Goal: Information Seeking & Learning: Learn about a topic

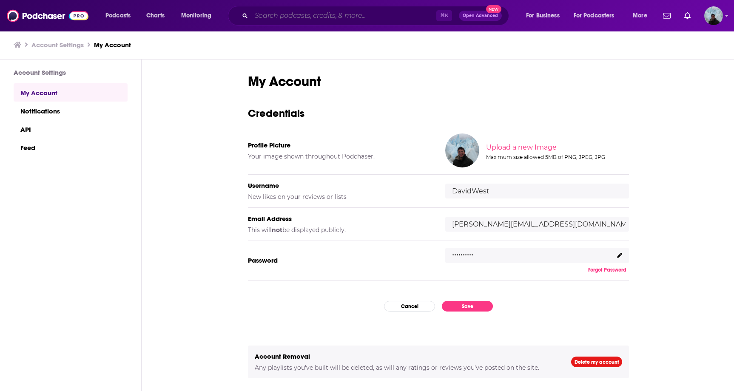
click at [400, 12] on input "Search podcasts, credits, & more..." at bounding box center [343, 16] width 185 height 14
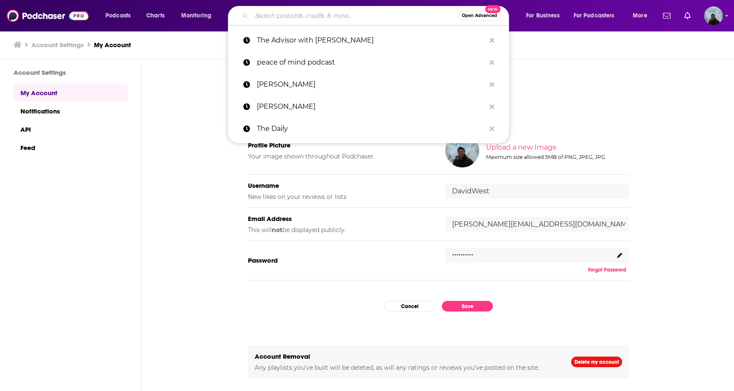
paste input "Strategic Minds Podcast"
type input "Strategic Minds Podcast"
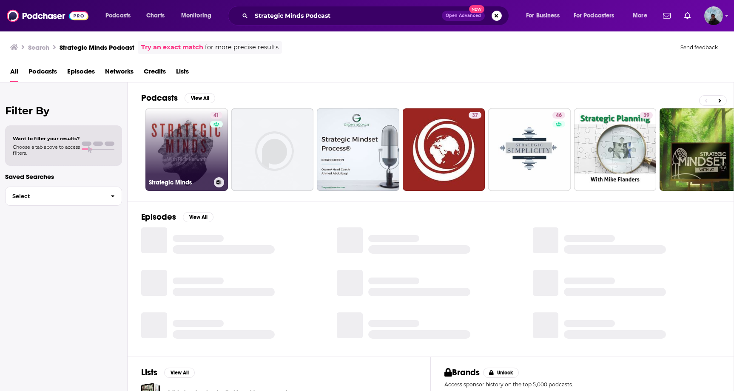
click at [194, 141] on link "41 Strategic Minds" at bounding box center [187, 149] width 83 height 83
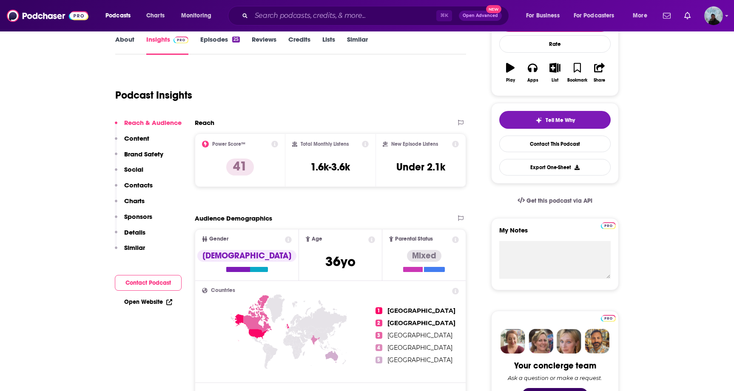
click at [137, 171] on p "Social" at bounding box center [133, 170] width 19 height 8
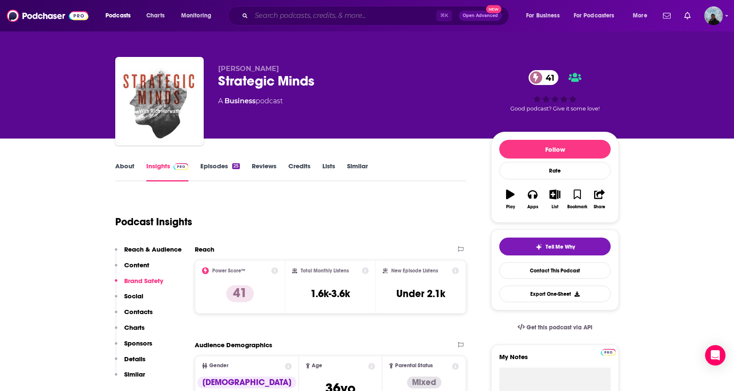
click at [298, 15] on input "Search podcasts, credits, & more..." at bounding box center [343, 16] width 185 height 14
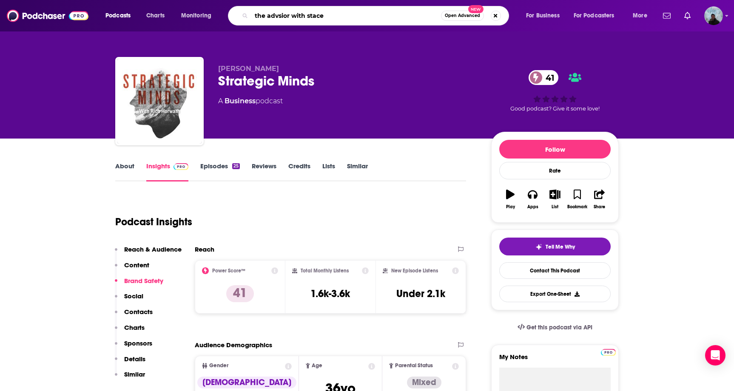
type input "the advsior with [PERSON_NAME]"
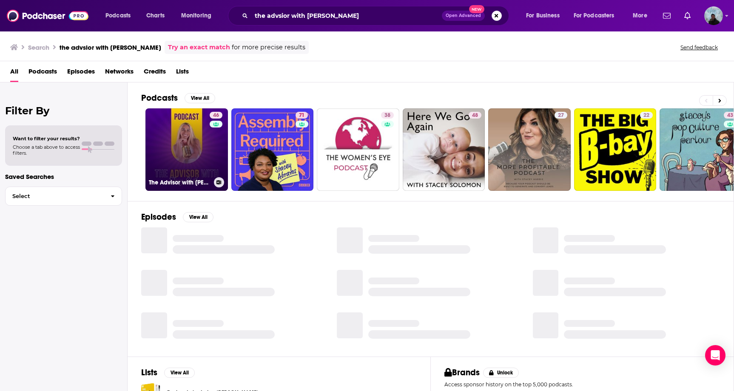
click at [191, 137] on link "46 The Advisor with [PERSON_NAME]" at bounding box center [187, 149] width 83 height 83
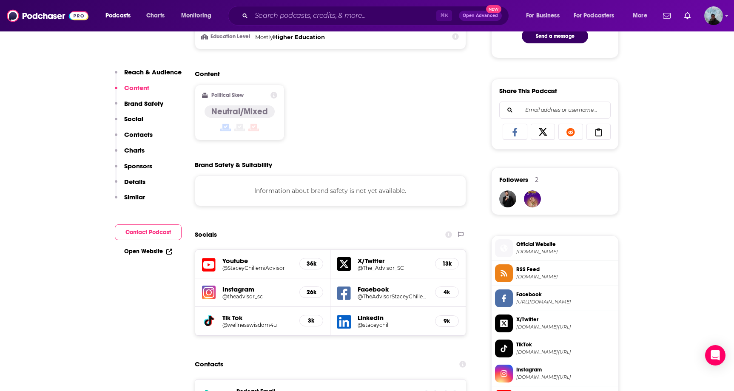
scroll to position [500, 0]
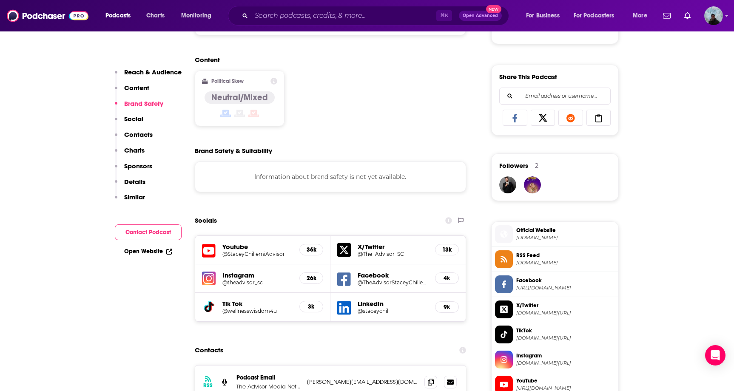
click at [239, 305] on h5 "Tik Tok" at bounding box center [258, 304] width 70 height 8
click at [210, 306] on icon at bounding box center [209, 307] width 9 height 10
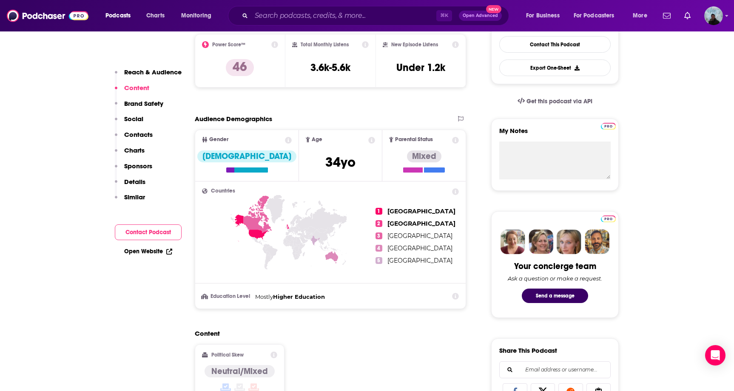
scroll to position [179, 0]
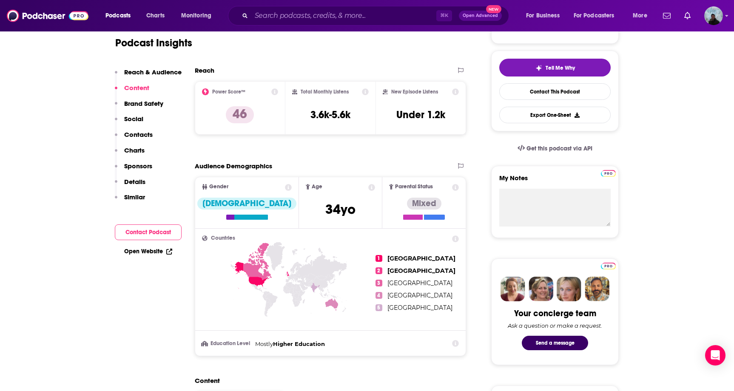
click at [151, 182] on div "Reach & Audience Content Brand Safety Social Contacts Charts Sponsors Details S…" at bounding box center [148, 138] width 67 height 141
click at [134, 182] on p "Details" at bounding box center [134, 182] width 21 height 8
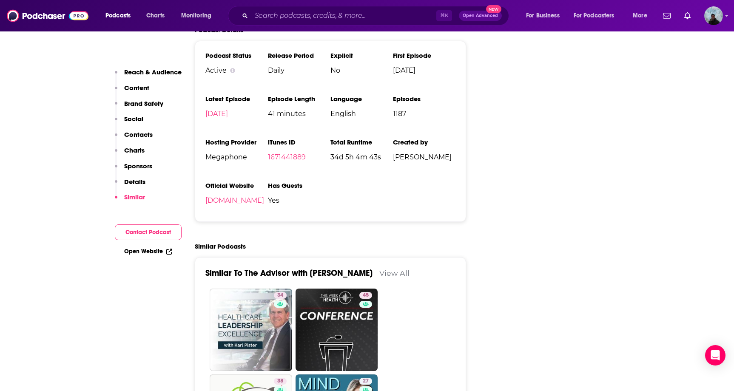
scroll to position [961, 0]
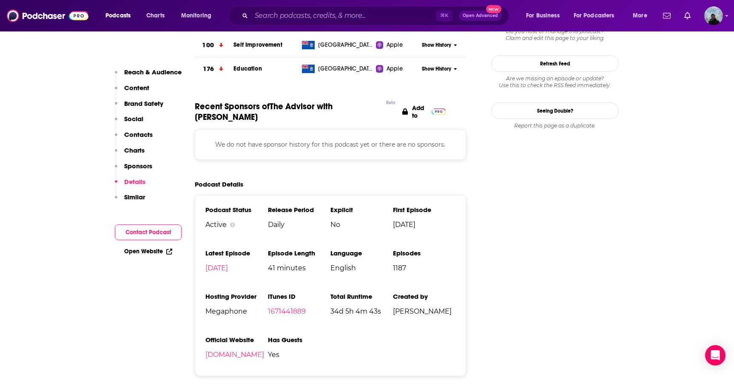
click at [128, 163] on p "Sponsors" at bounding box center [138, 166] width 28 height 8
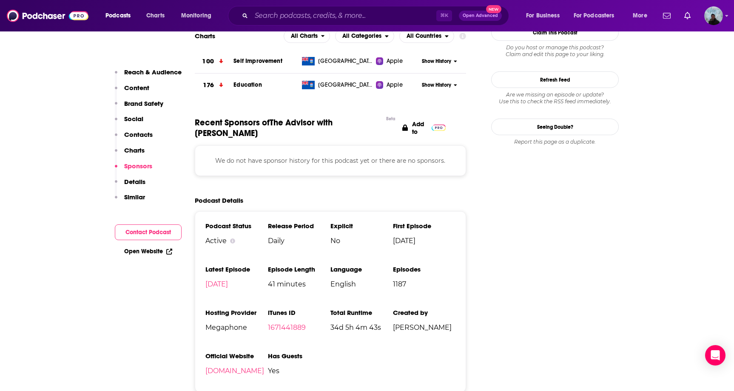
click at [136, 134] on p "Contacts" at bounding box center [138, 135] width 29 height 8
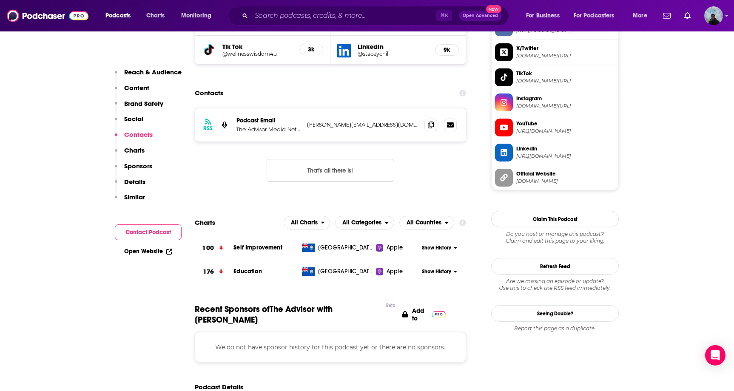
scroll to position [725, 0]
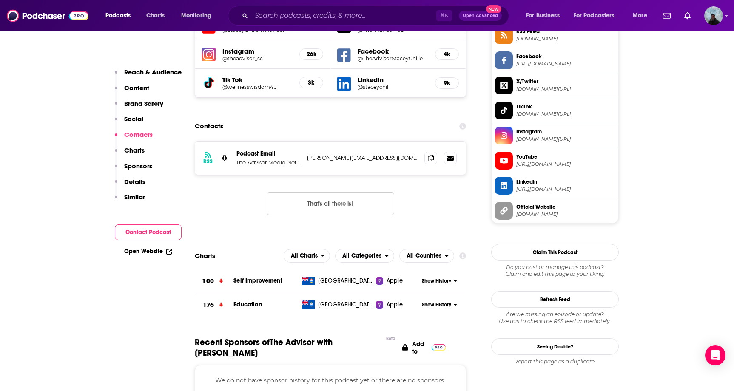
click at [135, 120] on p "Social" at bounding box center [133, 119] width 19 height 8
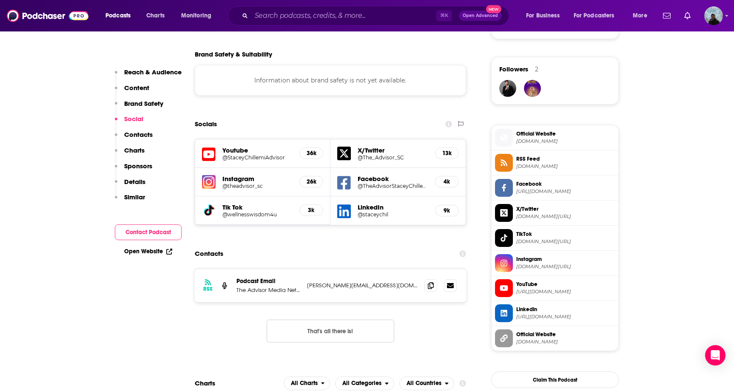
scroll to position [595, 0]
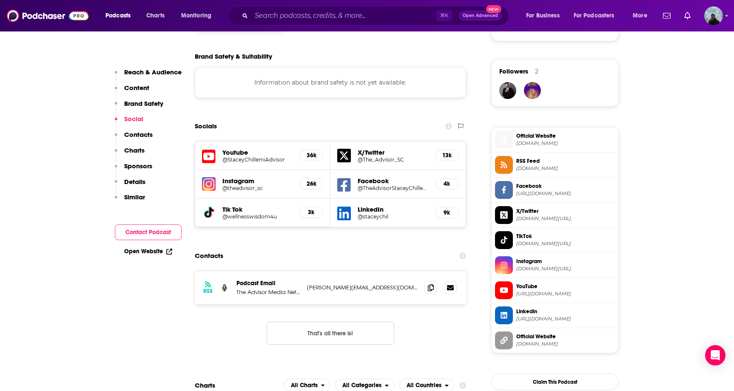
click at [137, 102] on p "Brand Safety" at bounding box center [143, 104] width 39 height 8
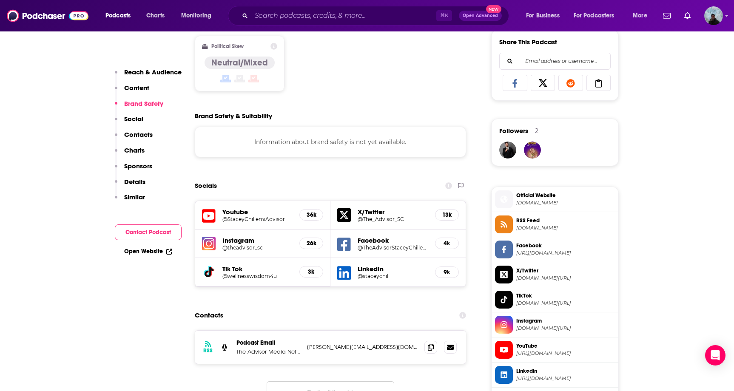
scroll to position [529, 0]
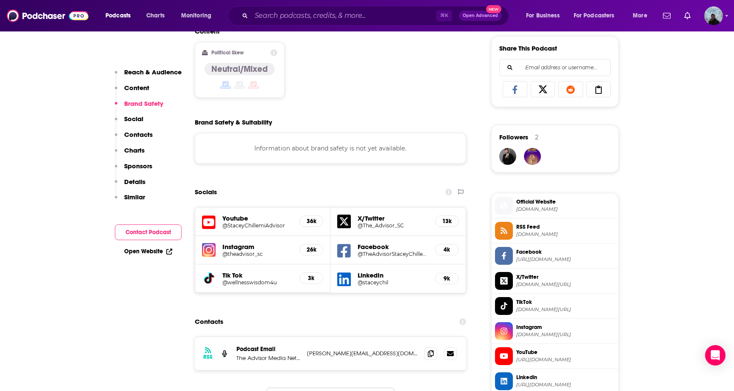
click at [135, 90] on p "Content" at bounding box center [136, 88] width 25 height 8
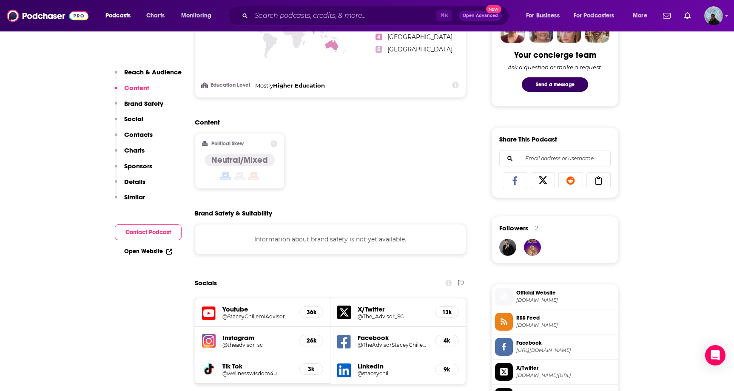
click at [136, 78] on button "Reach & Audience" at bounding box center [148, 76] width 67 height 16
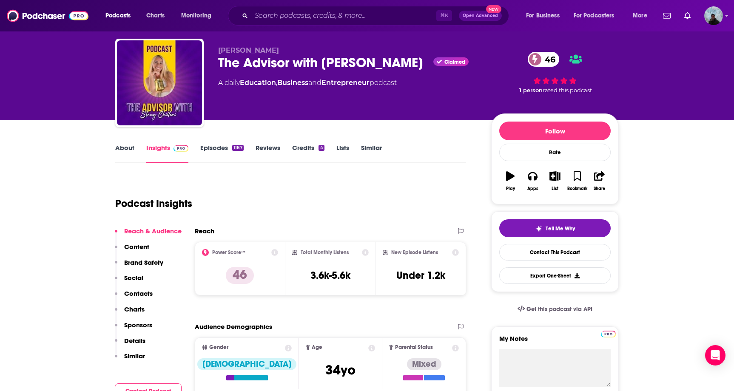
scroll to position [0, 0]
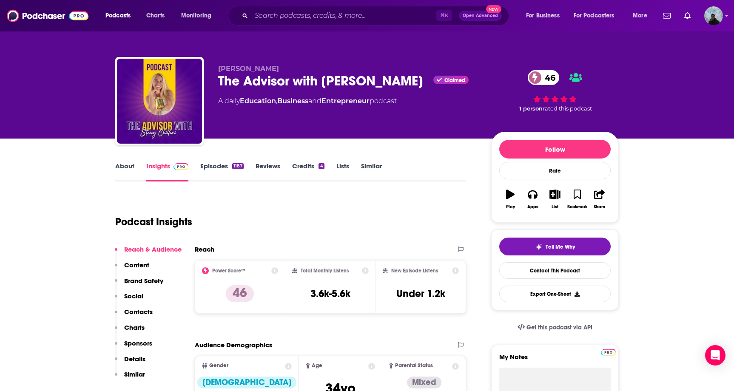
click at [274, 271] on icon at bounding box center [274, 271] width 7 height 7
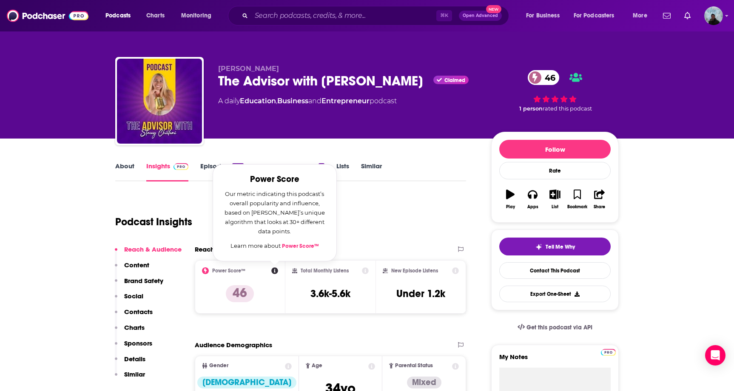
click at [300, 248] on link "Power Score™" at bounding box center [300, 246] width 37 height 7
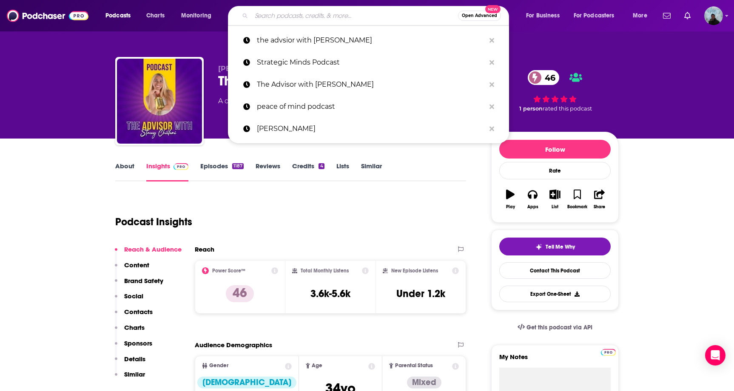
click at [345, 17] on input "Search podcasts, credits, & more..." at bounding box center [354, 16] width 207 height 14
paste input "The Self Trust Solution Podcast"
type input "The Self Trust Solution Podcast"
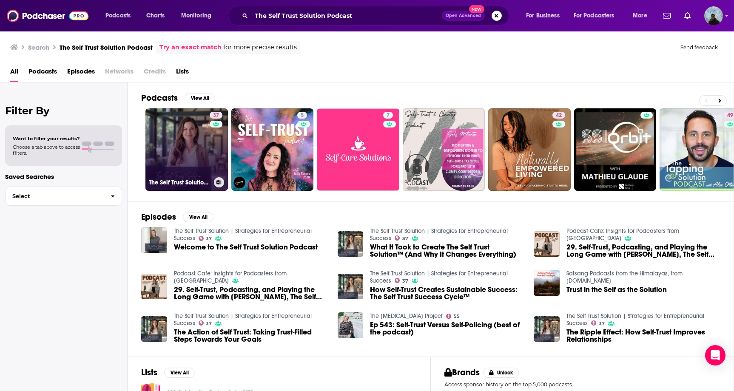
click at [166, 159] on link "37 The Self Trust Solution | Strategies for Entrepreneurial Success" at bounding box center [187, 149] width 83 height 83
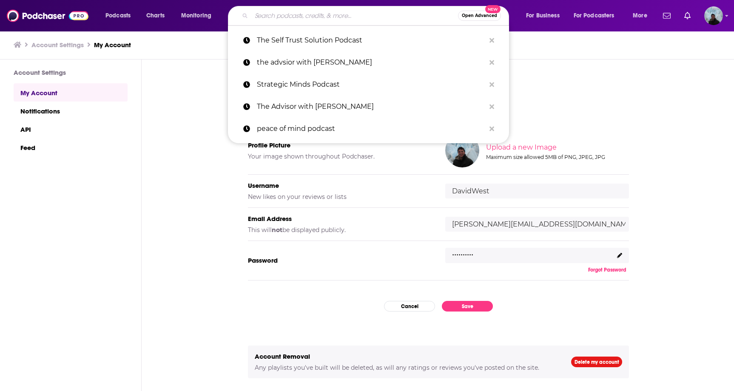
click at [273, 18] on input "Search podcasts, credits, & more..." at bounding box center [354, 16] width 207 height 14
paste input "The Advisor with [PERSON_NAME] - Podcast"
type input "The Advisor with [PERSON_NAME] - Podcast"
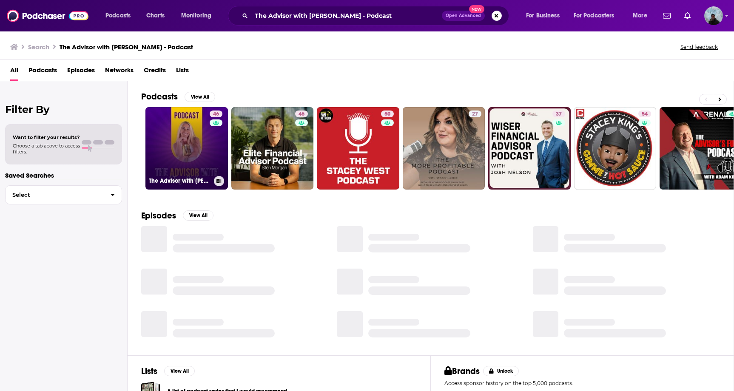
click at [175, 131] on link "46 The Advisor with [PERSON_NAME]" at bounding box center [187, 148] width 83 height 83
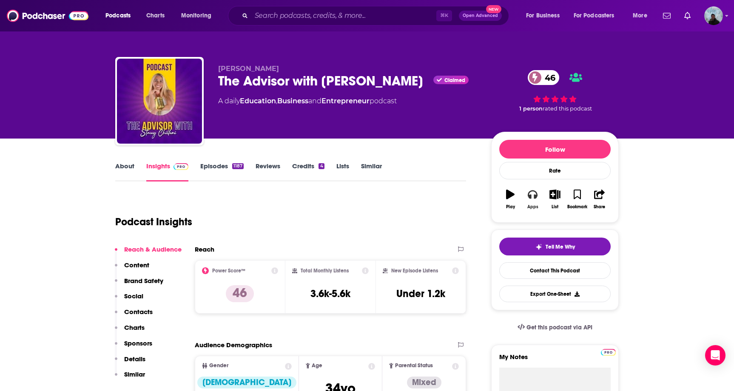
click at [536, 197] on icon "button" at bounding box center [532, 195] width 9 height 9
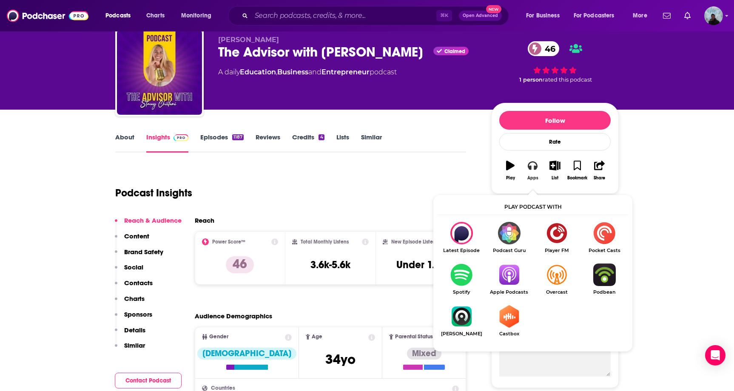
scroll to position [38, 0]
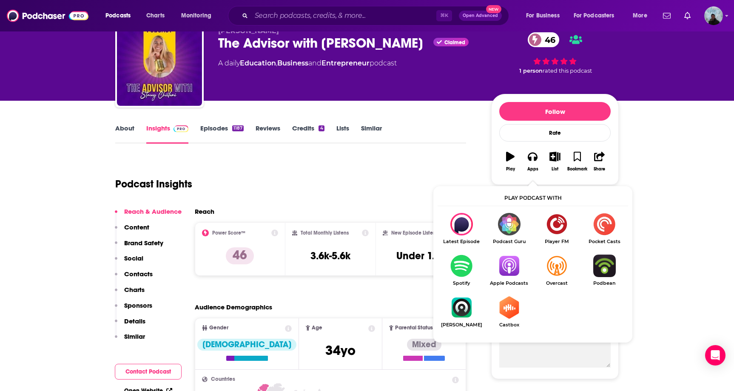
click at [514, 269] on img "Show Listen On dropdown" at bounding box center [509, 266] width 48 height 23
